Goal: Task Accomplishment & Management: Use online tool/utility

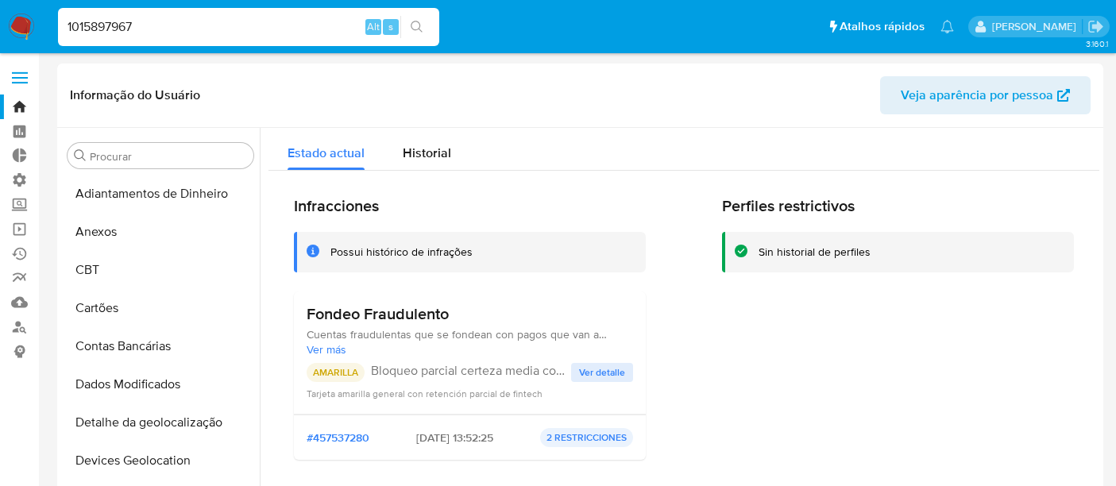
select select "10"
click at [0, 35] on nav "Pausado Ver notificaciones 1015897967 Alt s Atalhos rápidos Presiona las siguie…" at bounding box center [558, 26] width 1116 height 53
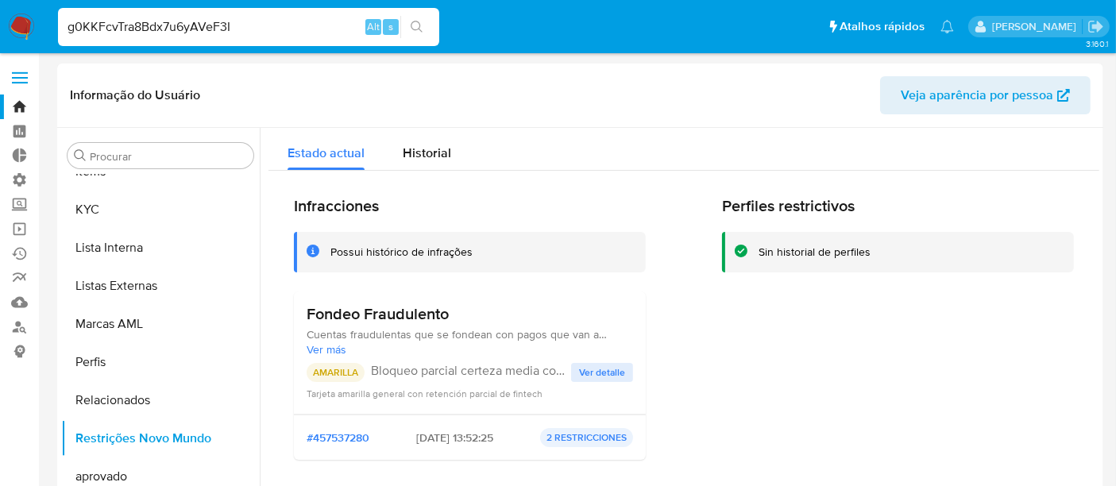
type input "g0KKFcvTra8Bdx7u6yAVeF3I"
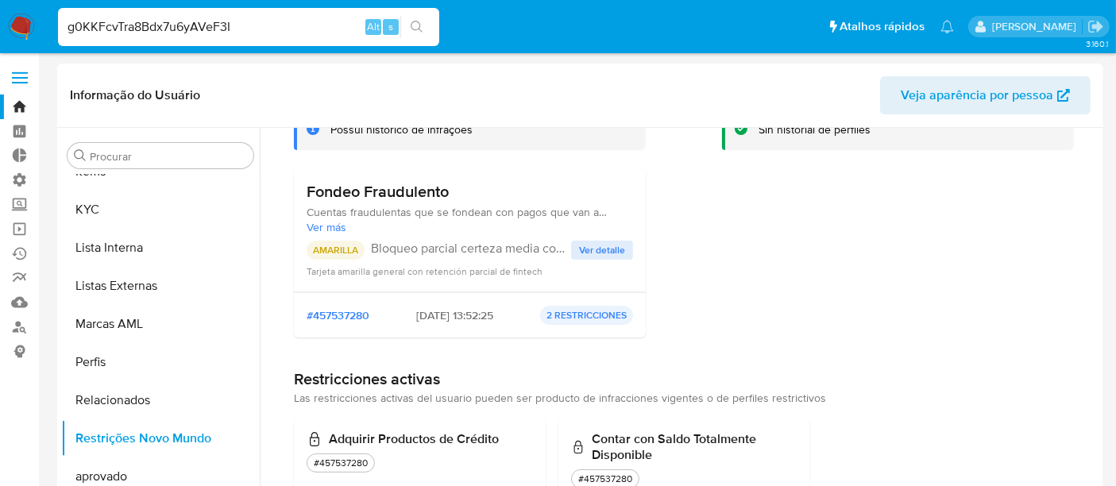
scroll to position [0, 0]
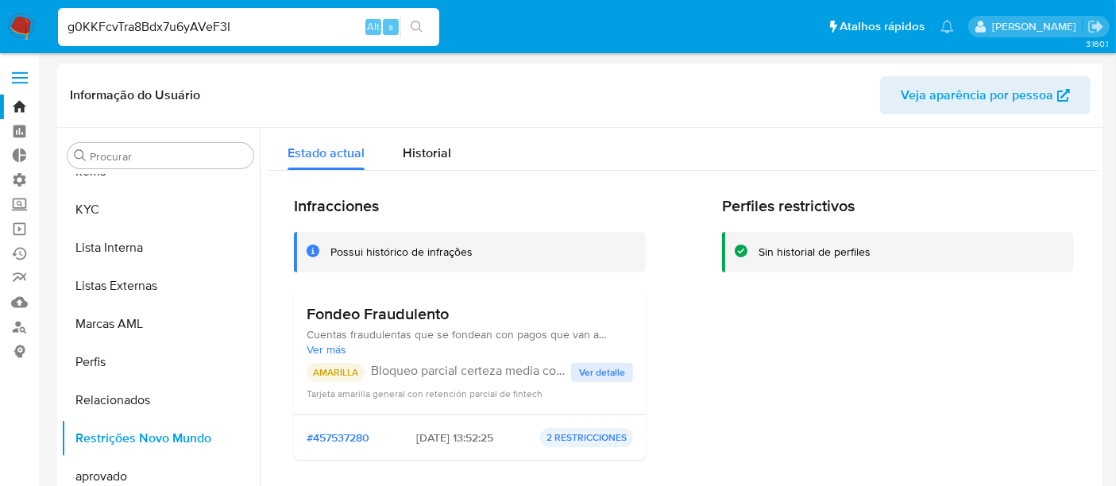
click at [252, 29] on input "g0KKFcvTra8Bdx7u6yAVeF3I" at bounding box center [248, 27] width 381 height 21
click at [14, 95] on link "Bandeja" at bounding box center [94, 107] width 189 height 25
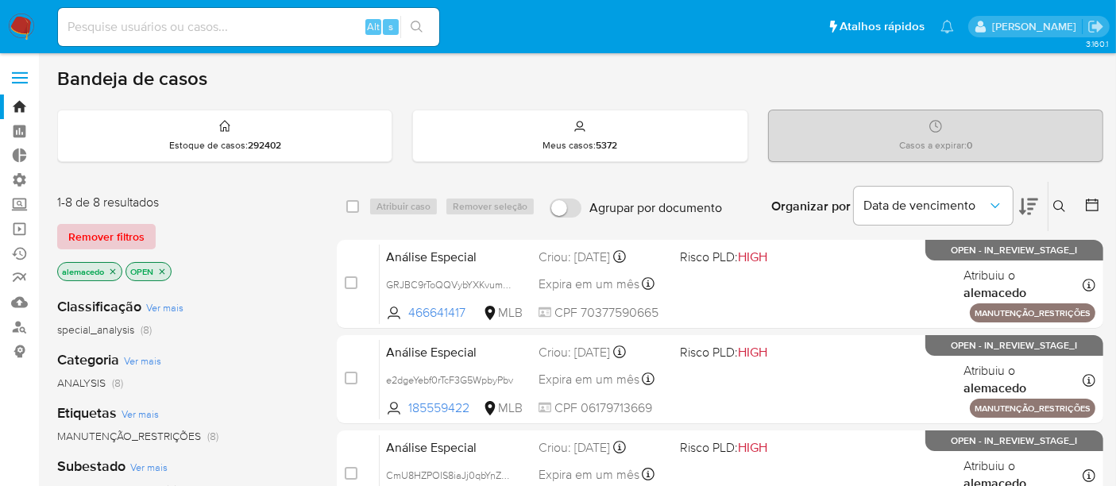
click at [118, 226] on span "Remover filtros" at bounding box center [106, 237] width 76 height 22
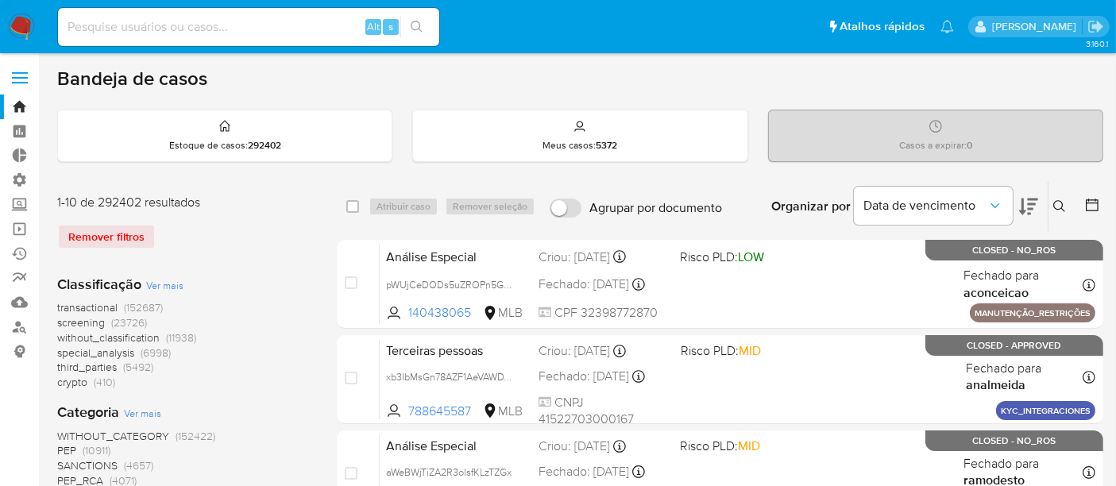
click at [1052, 204] on button at bounding box center [1061, 206] width 26 height 19
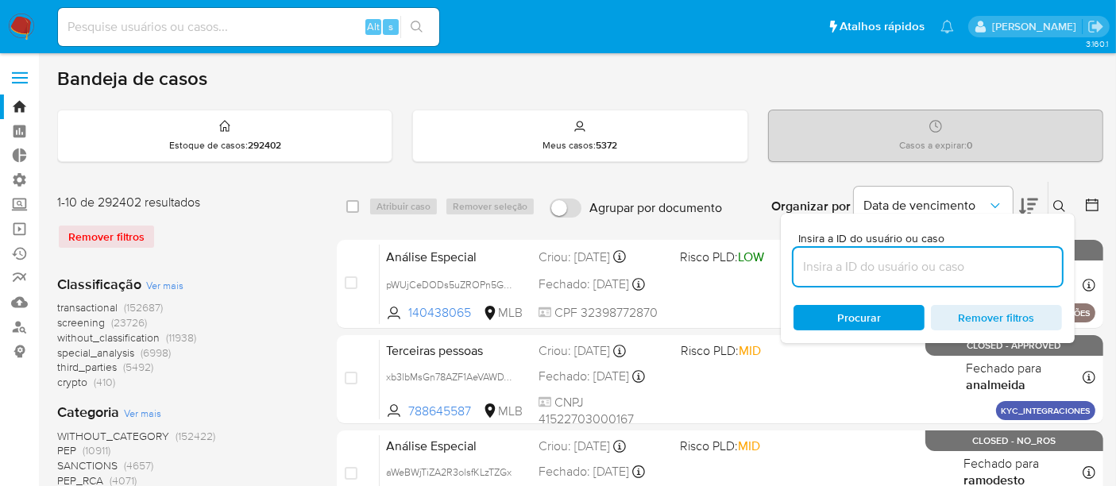
click at [844, 268] on input at bounding box center [927, 267] width 268 height 21
type input "g0KKFcvTra8Bdx7u6yAVeF3I"
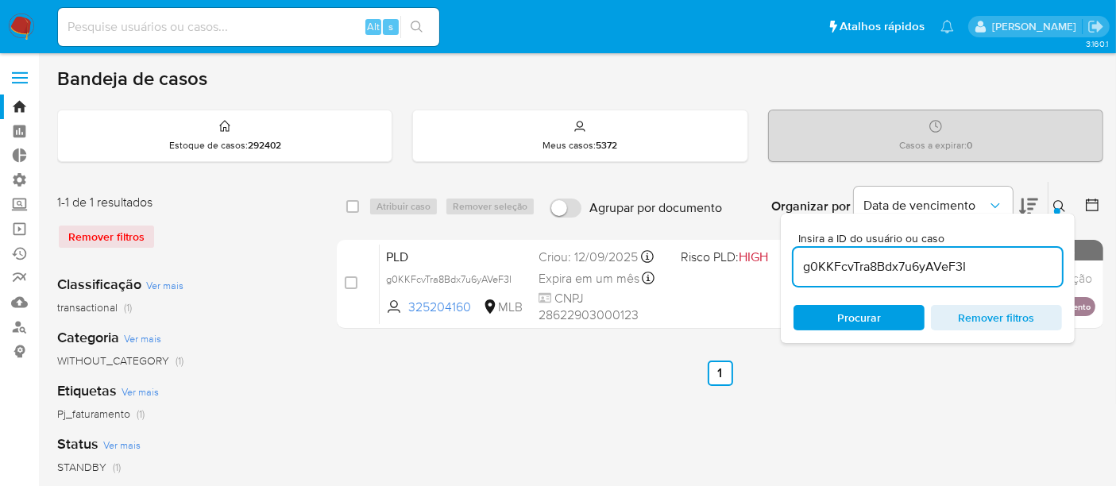
click at [835, 311] on span "Procurar" at bounding box center [859, 318] width 109 height 22
click at [1054, 203] on icon at bounding box center [1059, 206] width 12 height 12
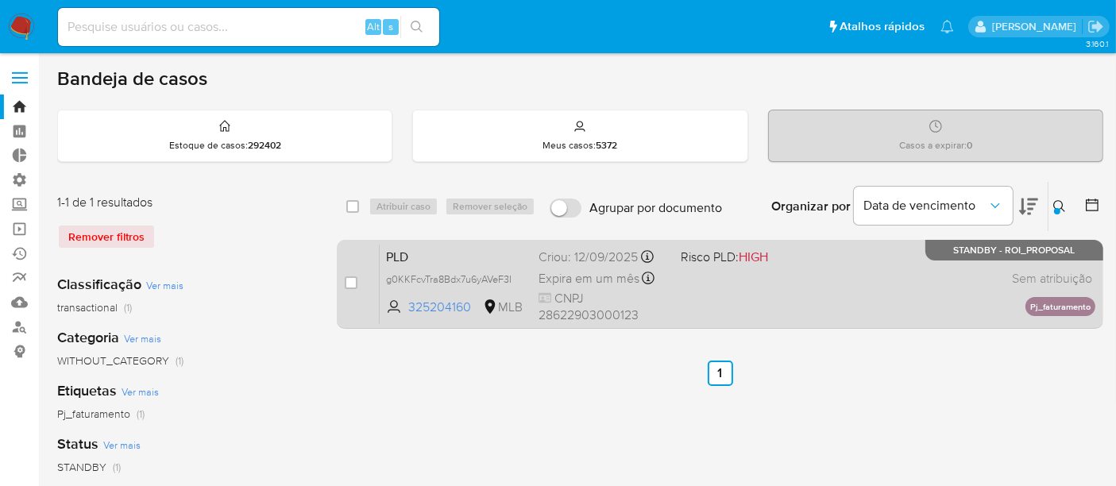
click at [721, 278] on span at bounding box center [745, 277] width 129 height 3
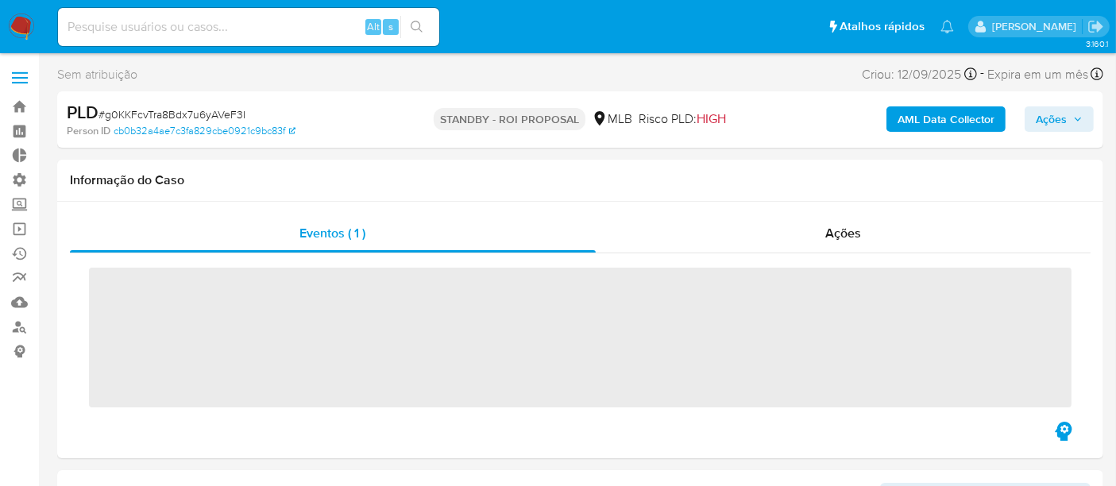
scroll to position [823, 0]
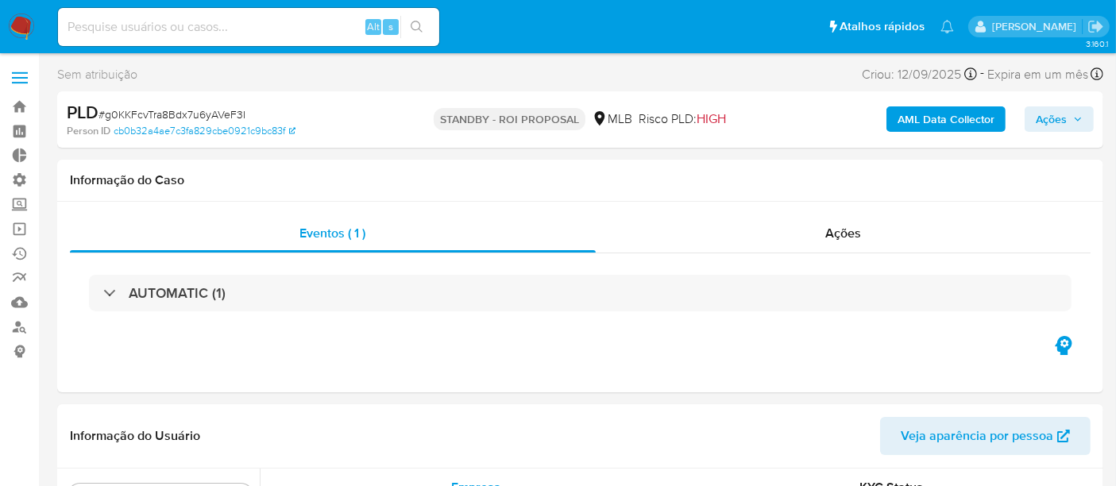
select select "10"
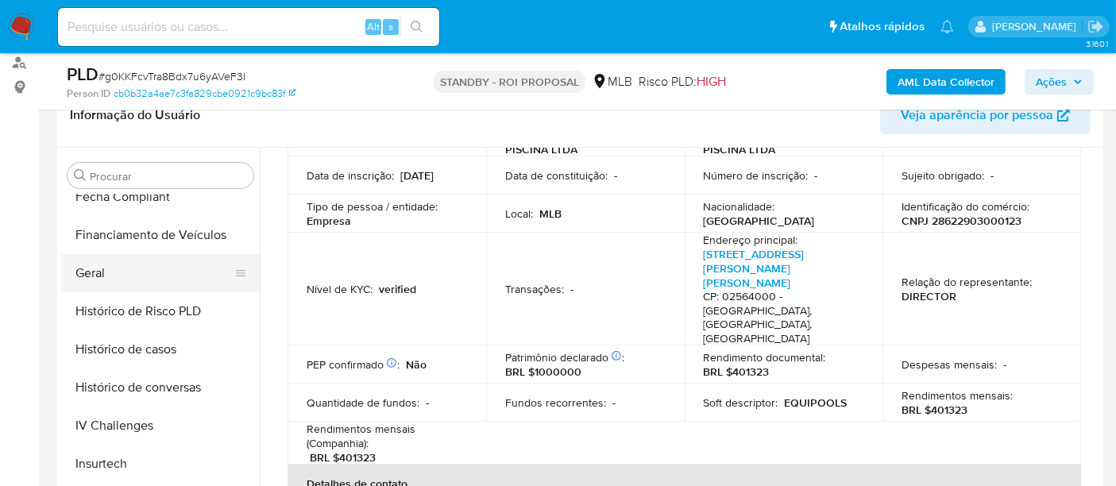
scroll to position [469, 0]
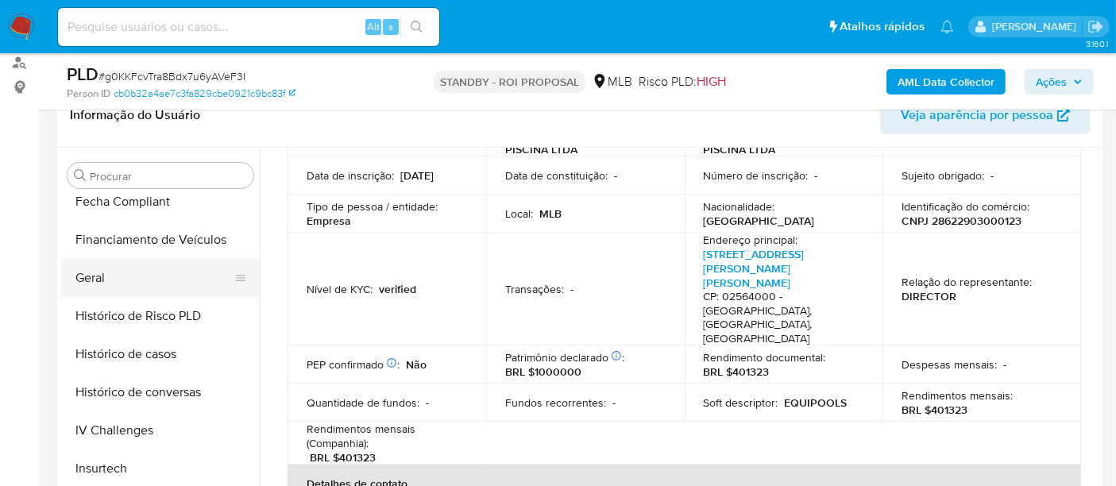
click at [133, 279] on button "Geral" at bounding box center [154, 278] width 186 height 38
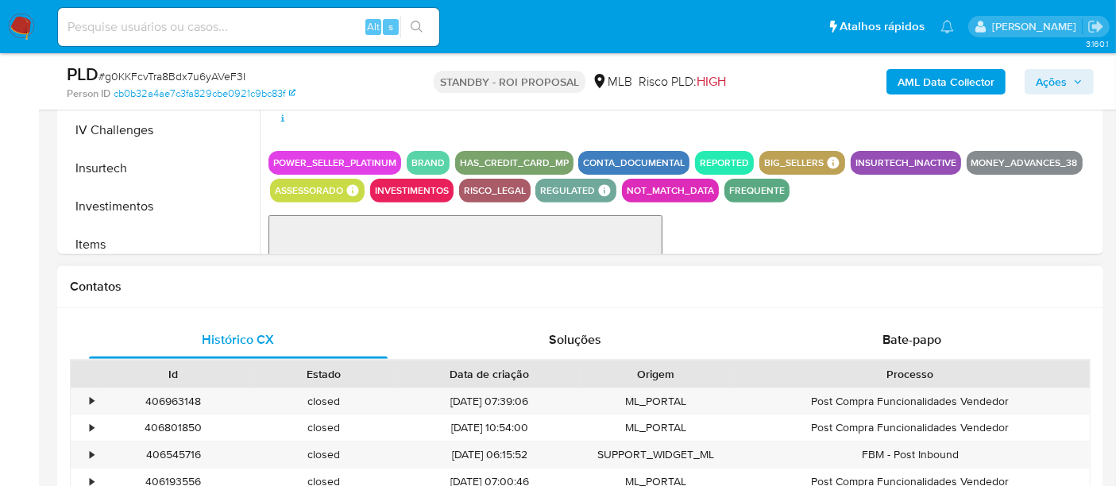
scroll to position [529, 0]
